Goal: Task Accomplishment & Management: Use online tool/utility

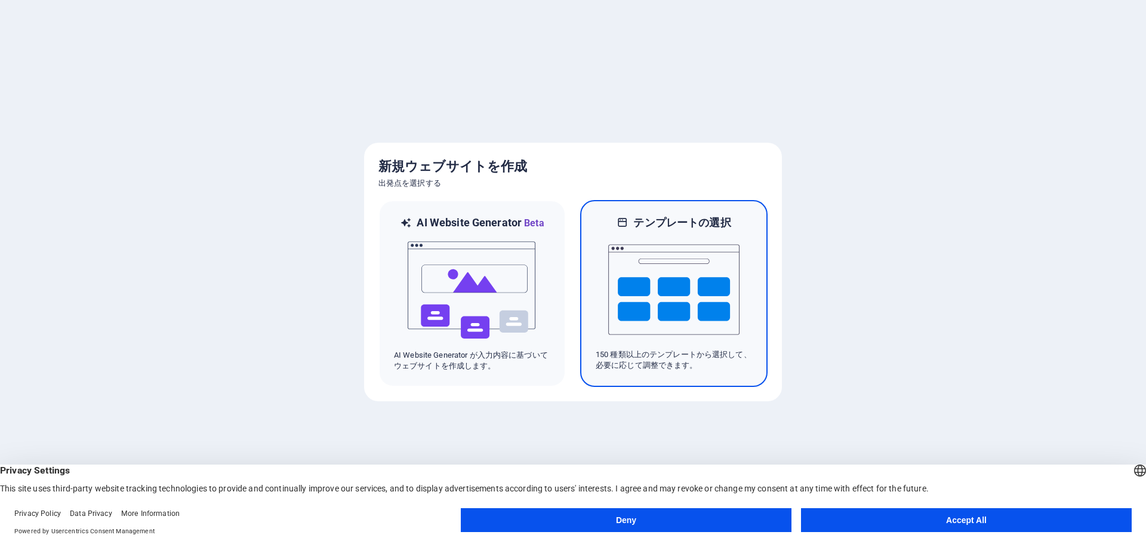
click at [615, 290] on img at bounding box center [673, 289] width 131 height 119
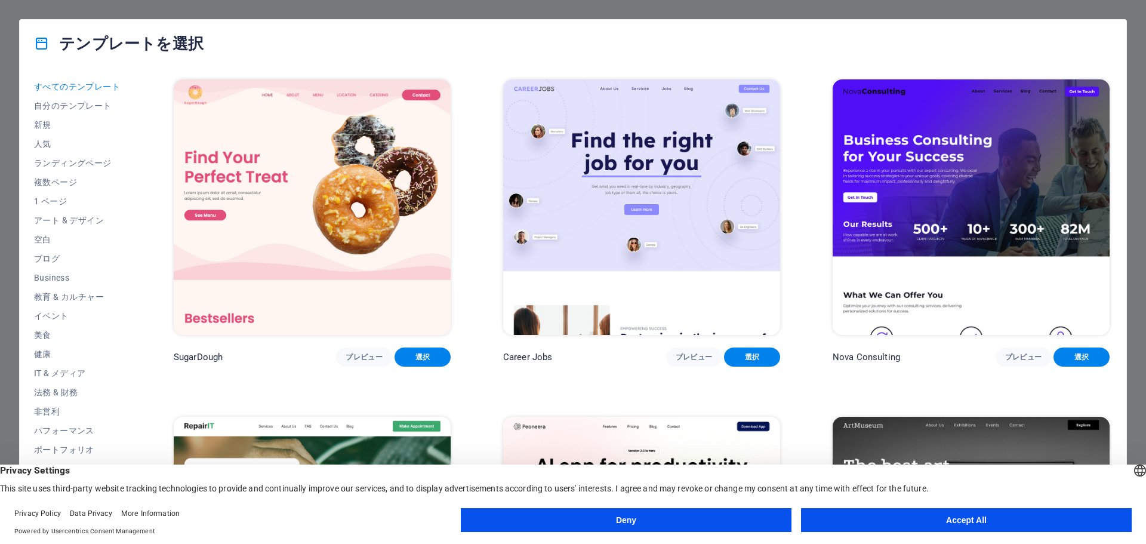
click at [352, 159] on img at bounding box center [312, 206] width 277 height 255
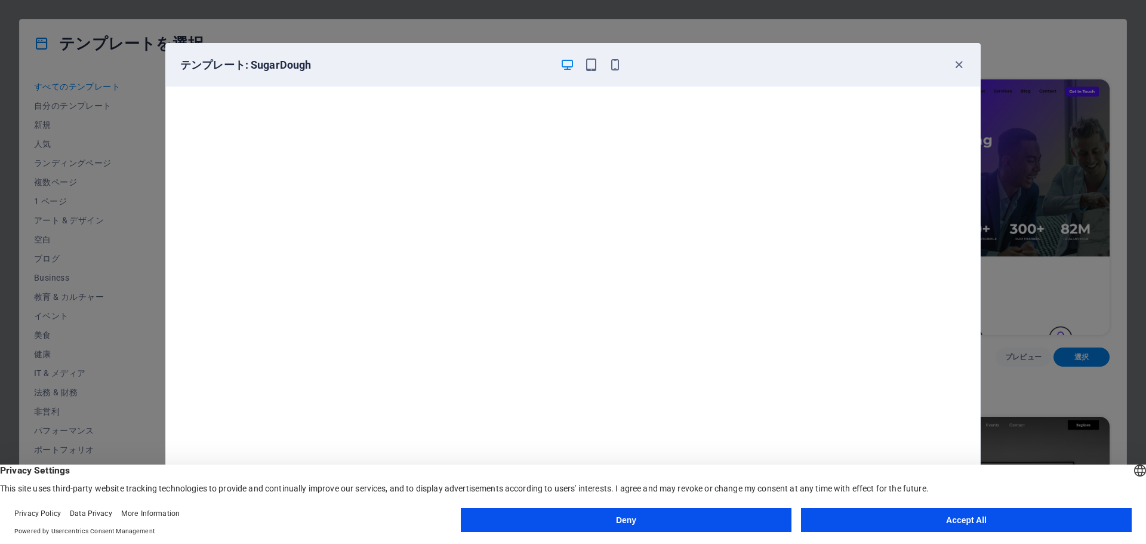
scroll to position [3, 0]
click at [737, 521] on button "Deny" at bounding box center [626, 520] width 331 height 24
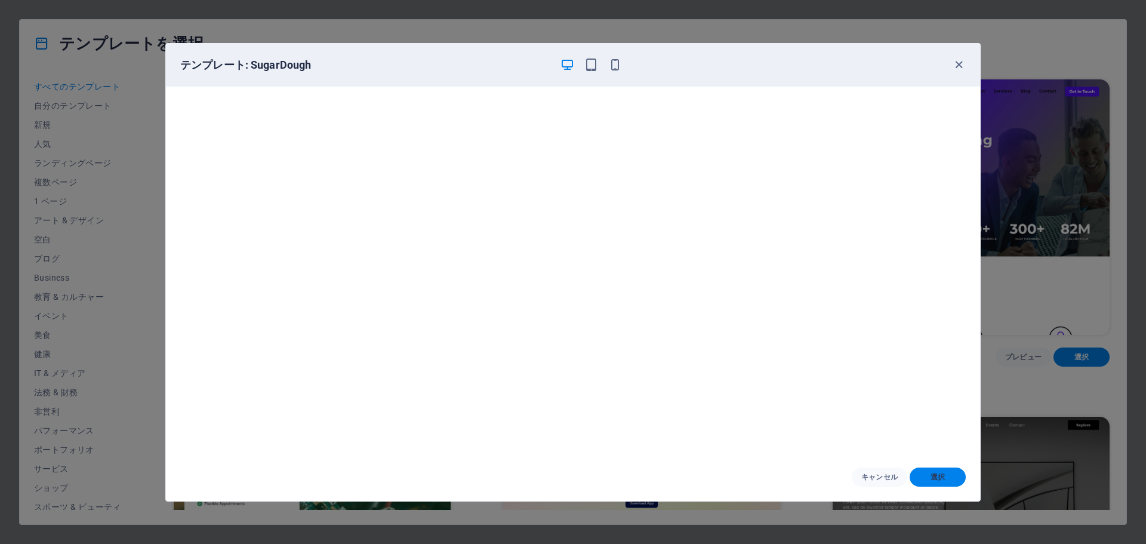
click at [931, 478] on span "選択" at bounding box center [937, 477] width 37 height 10
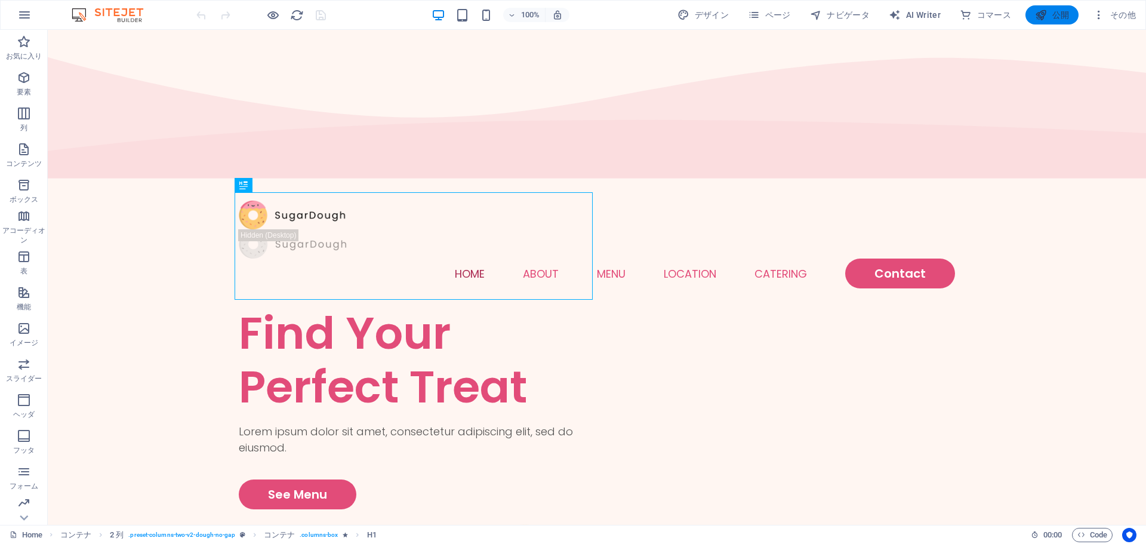
click at [1064, 12] on span "公開" at bounding box center [1052, 15] width 34 height 12
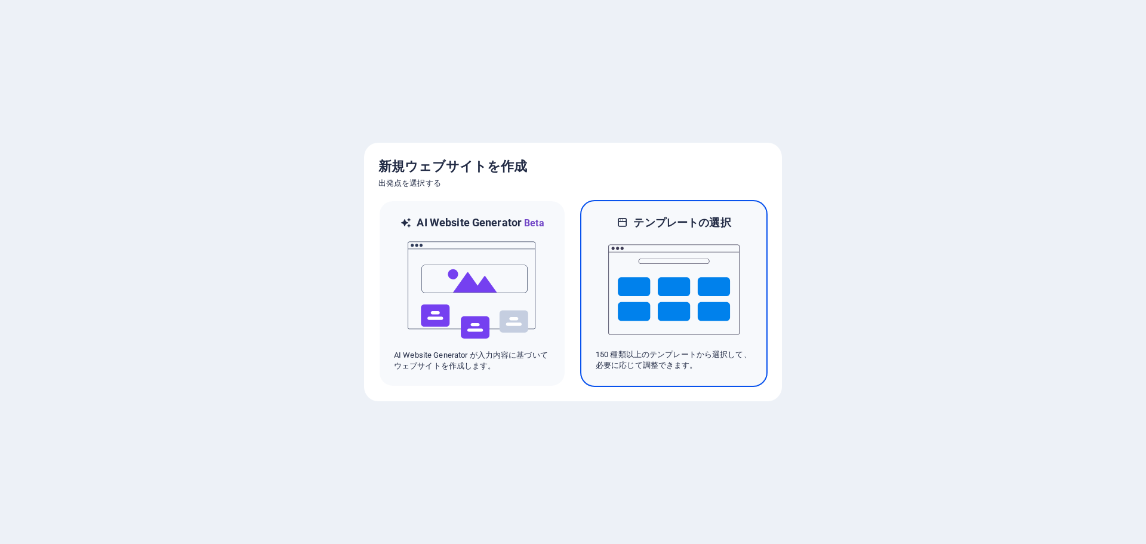
click at [641, 236] on img at bounding box center [673, 289] width 131 height 119
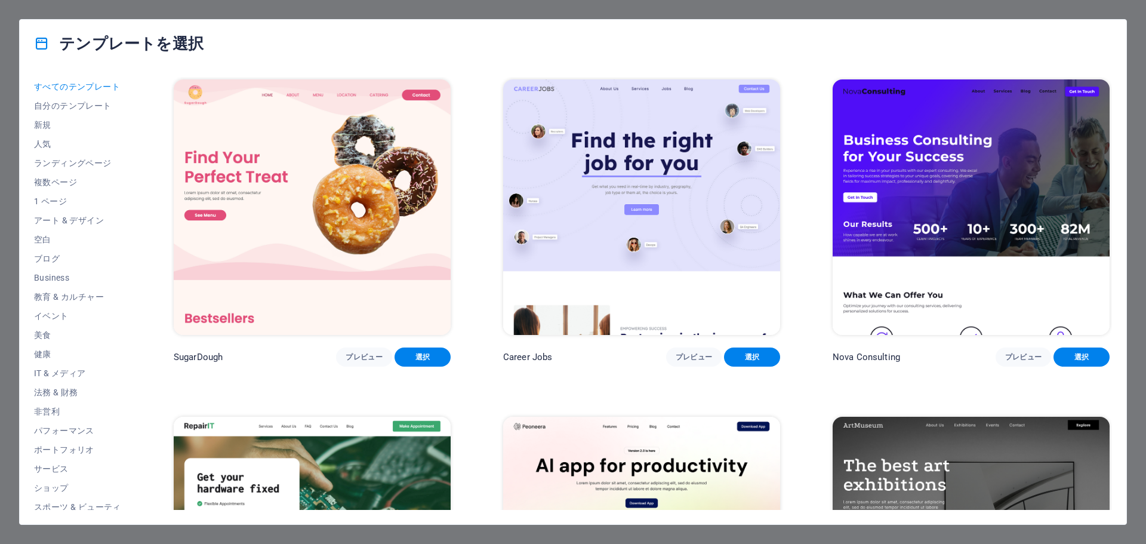
click at [289, 165] on img at bounding box center [312, 206] width 277 height 255
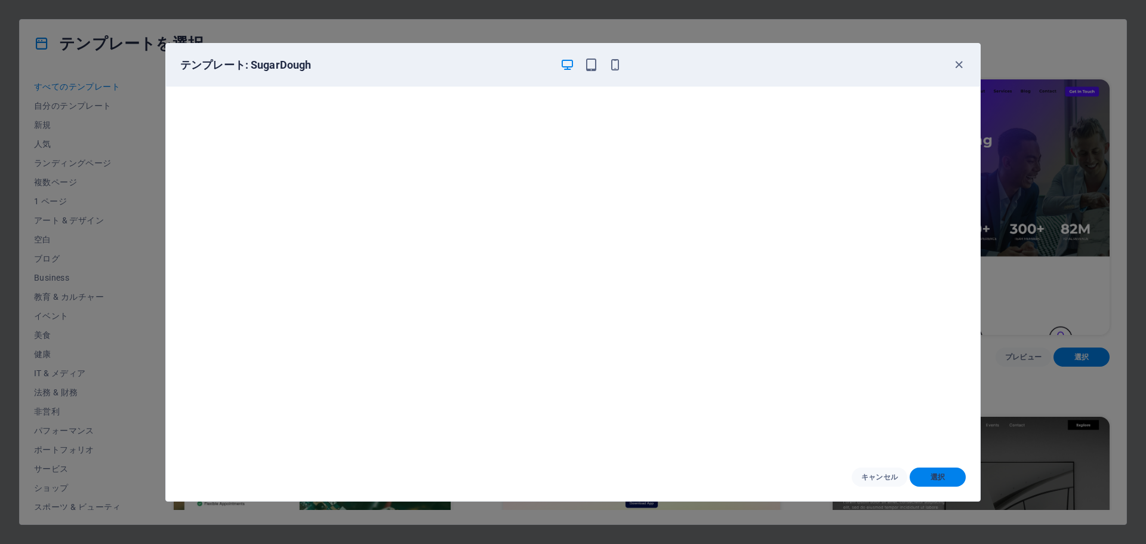
click at [947, 484] on button "選択" at bounding box center [938, 476] width 56 height 19
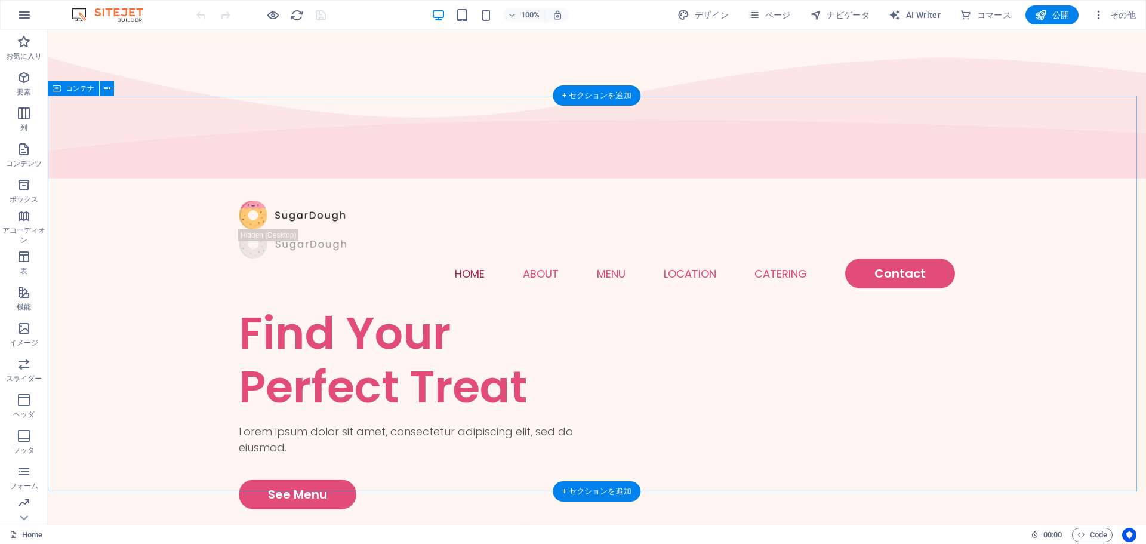
click at [29, 53] on p "お気に入り" at bounding box center [24, 56] width 36 height 10
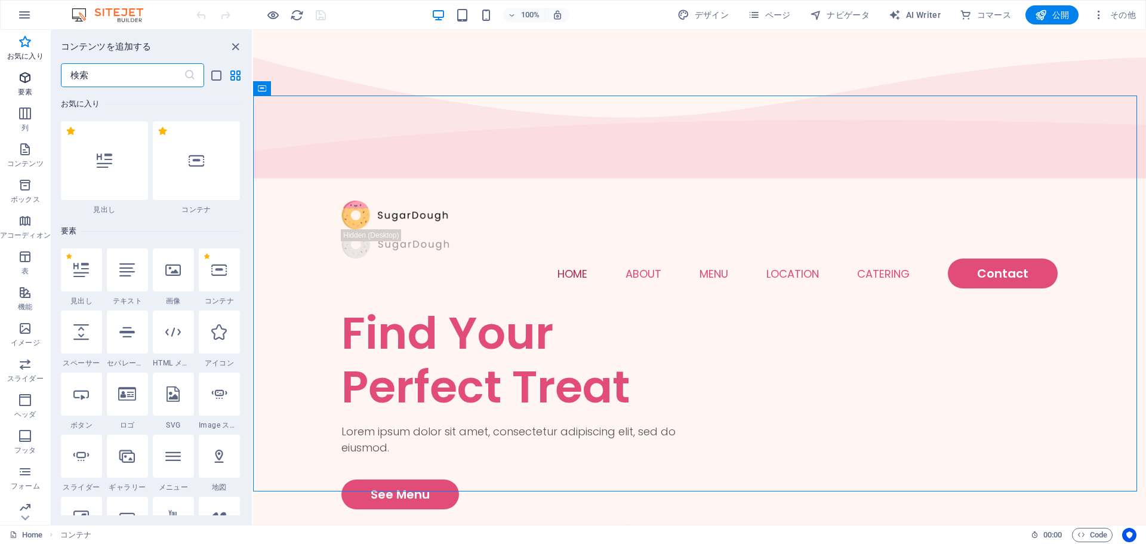
click at [26, 83] on icon "button" at bounding box center [25, 77] width 14 height 14
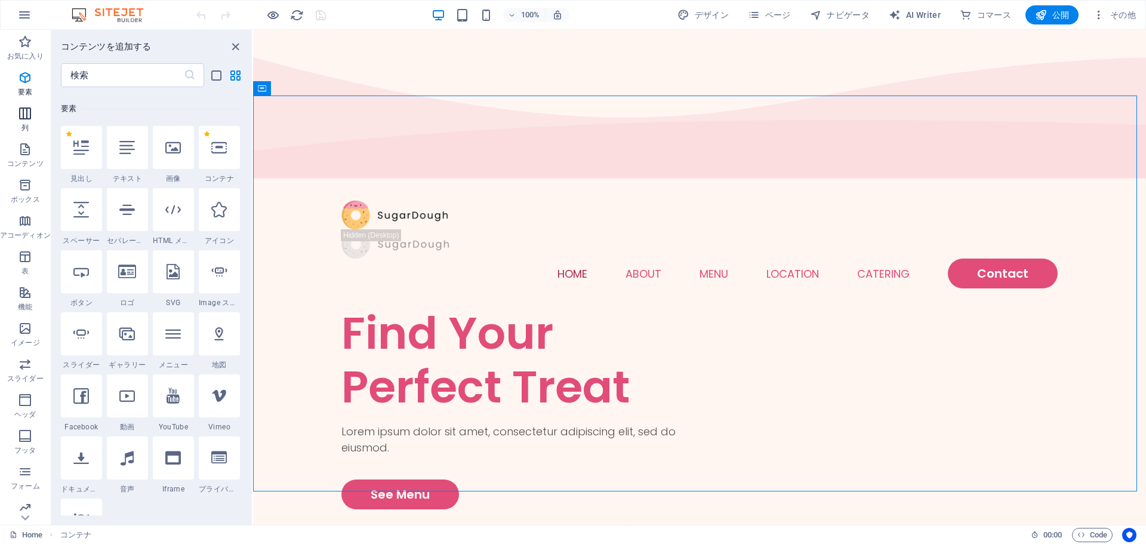
scroll to position [127, 0]
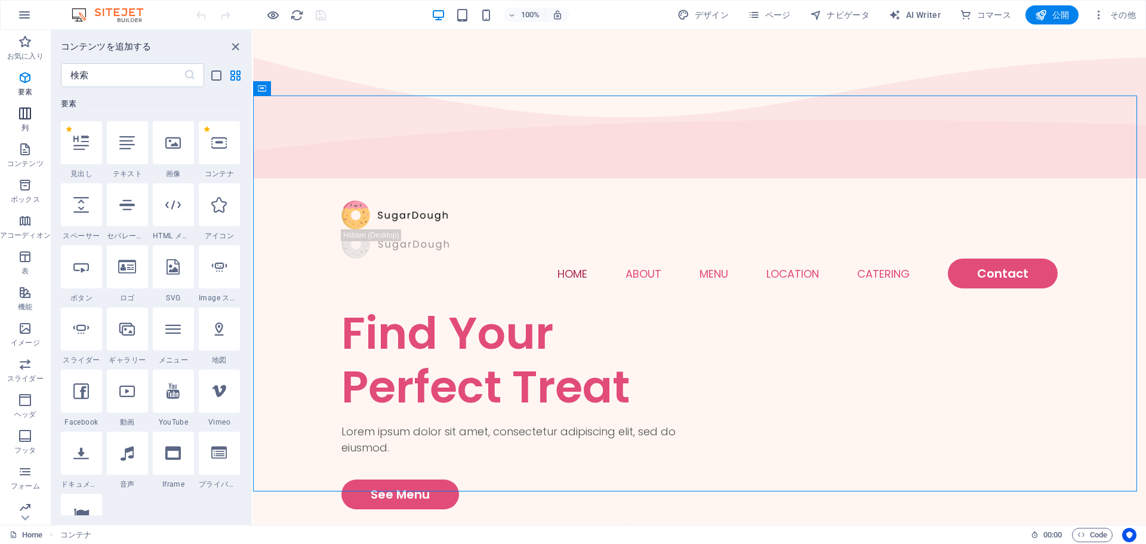
click at [23, 112] on icon "button" at bounding box center [25, 113] width 14 height 14
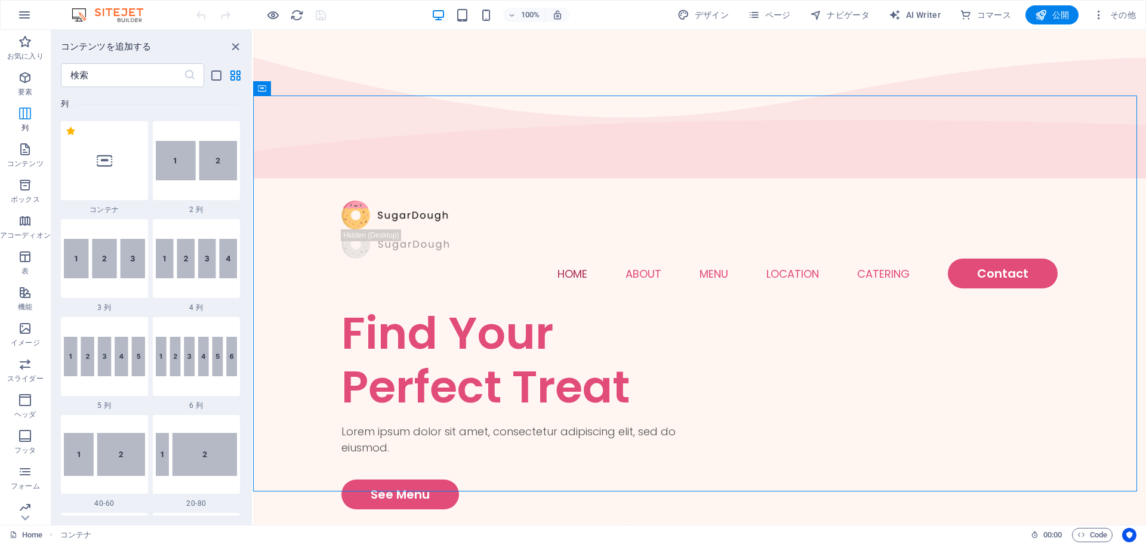
scroll to position [591, 0]
click at [23, 51] on p "お気に入り" at bounding box center [25, 56] width 36 height 10
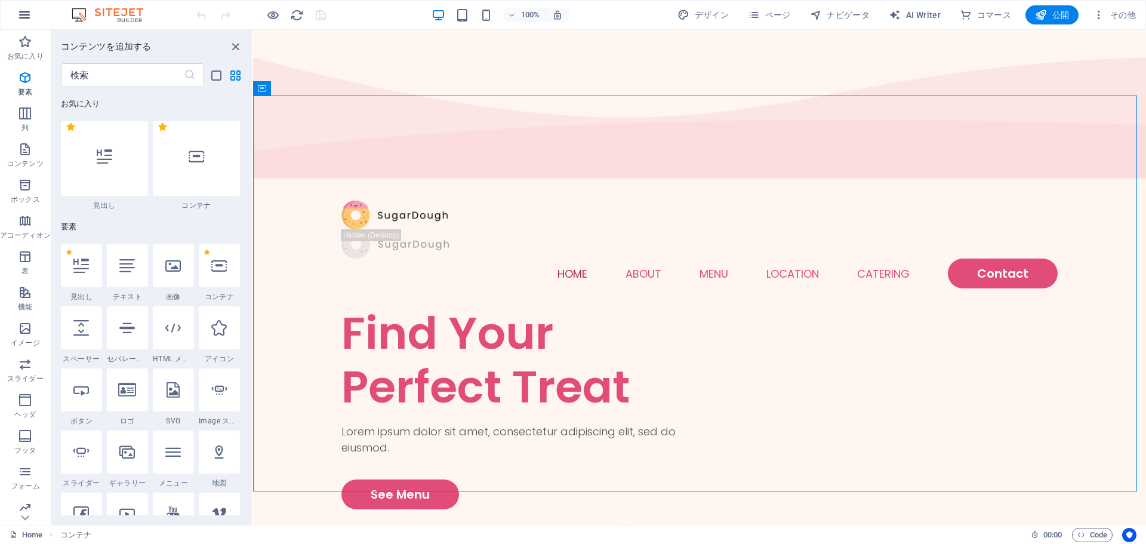
scroll to position [0, 0]
click at [233, 45] on icon "close panel" at bounding box center [236, 47] width 14 height 14
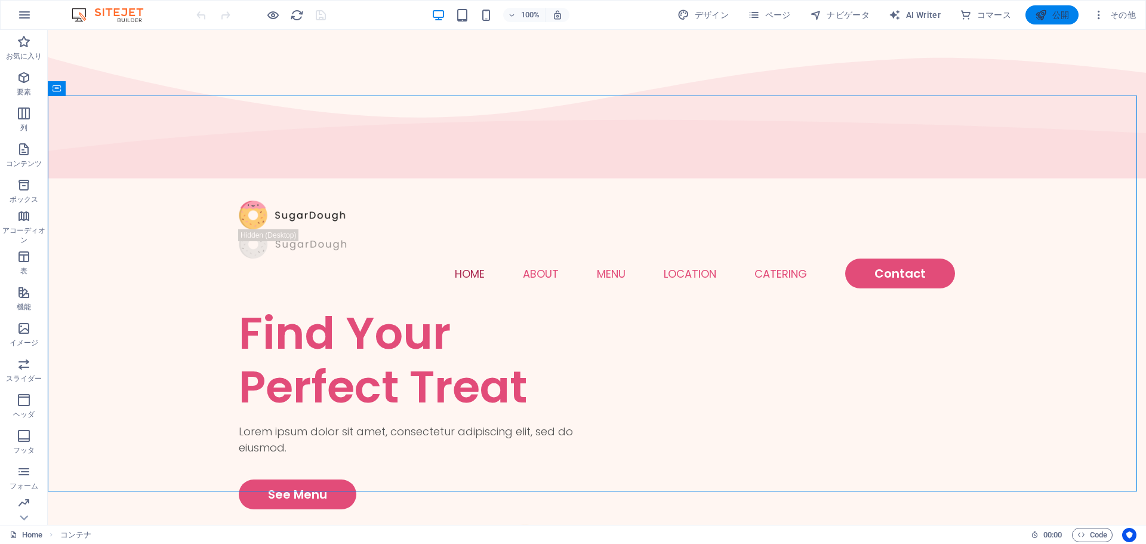
click at [1048, 17] on span "公開" at bounding box center [1052, 15] width 34 height 12
